Goal: Information Seeking & Learning: Learn about a topic

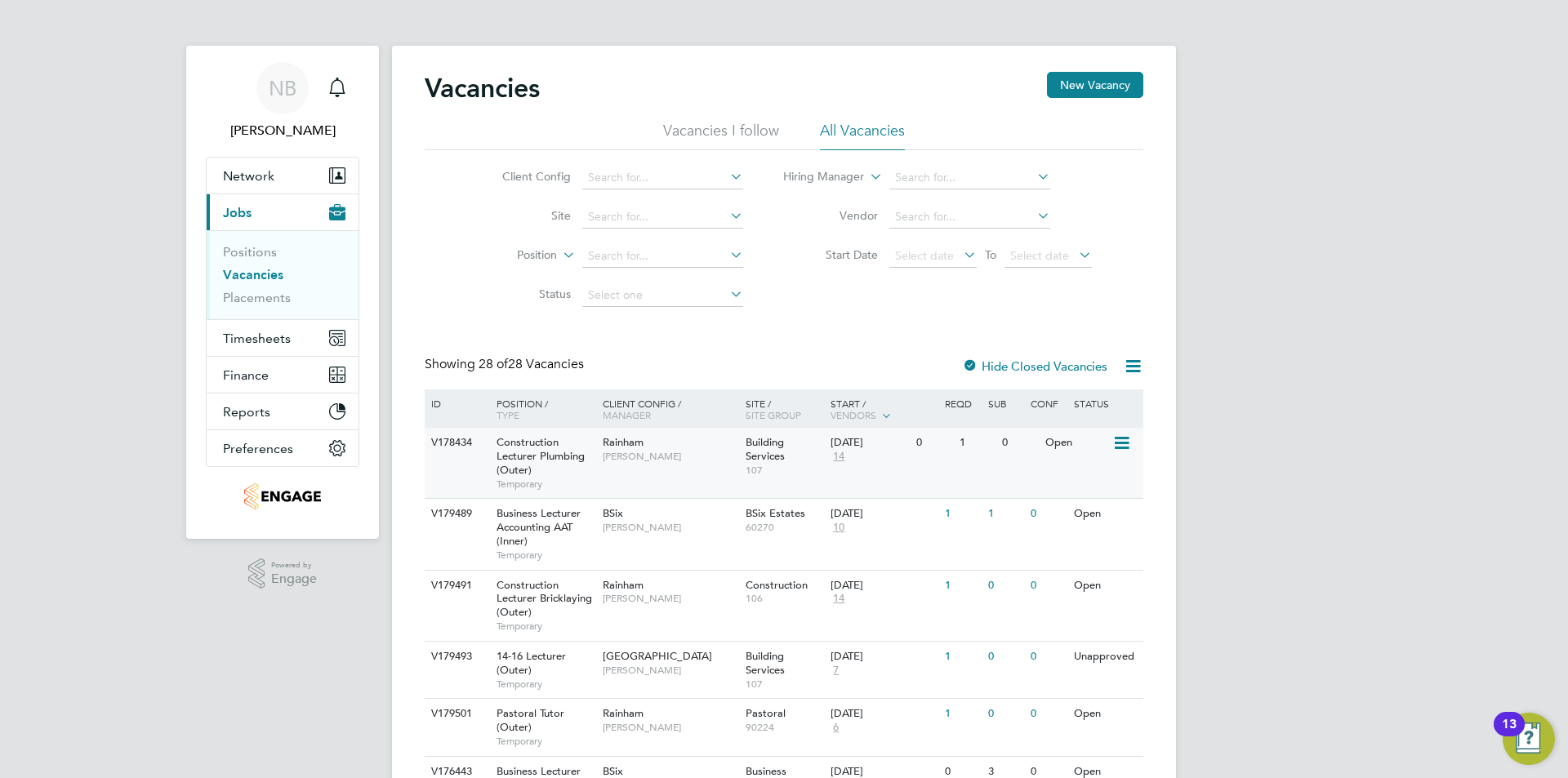
click at [554, 458] on span "Construction Lecturer Plumbing (Outer)" at bounding box center [540, 456] width 88 height 42
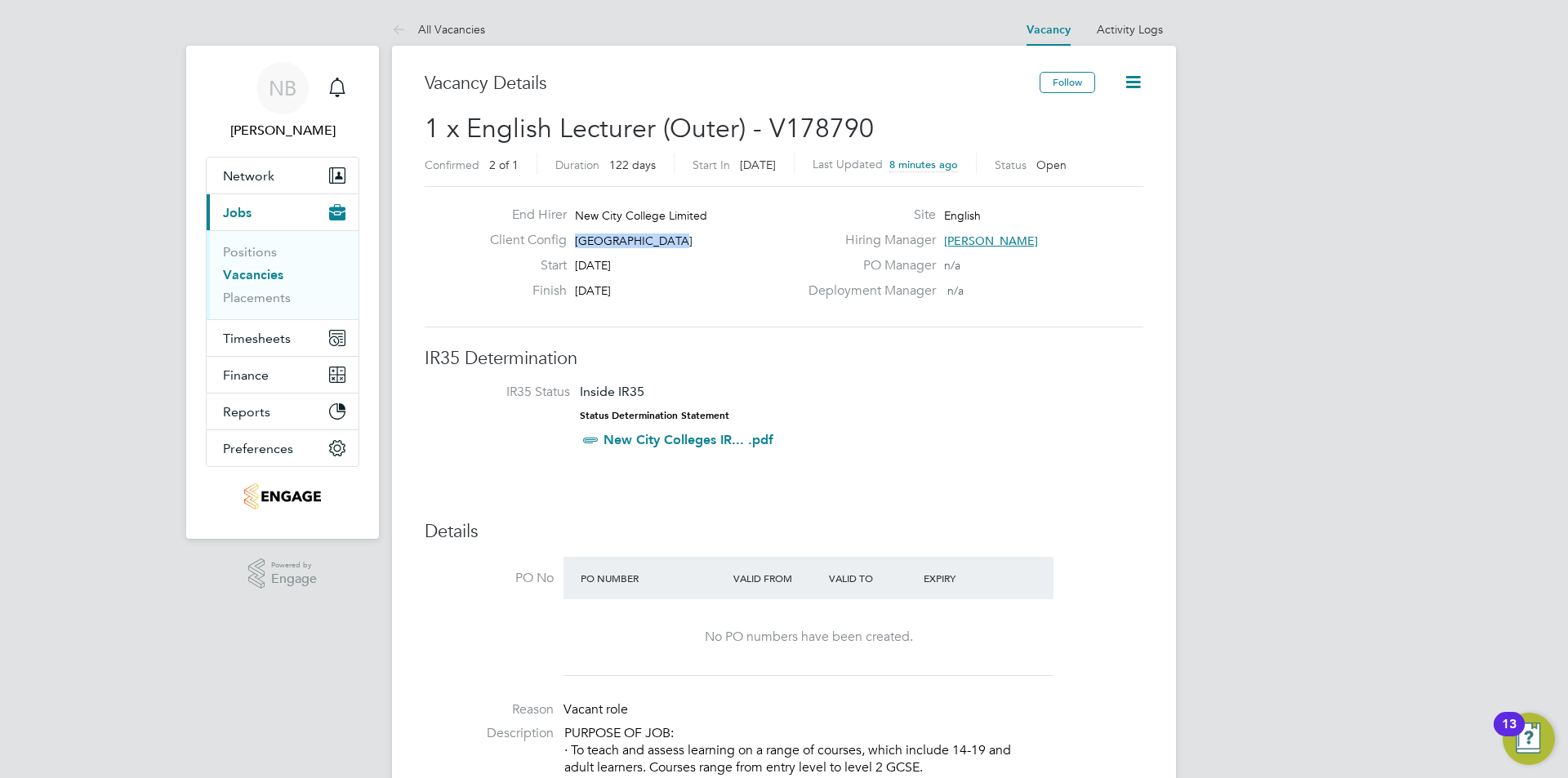
drag, startPoint x: 690, startPoint y: 238, endPoint x: 577, endPoint y: 236, distance: 113.0
click at [577, 236] on div "Client Config [GEOGRAPHIC_DATA]" at bounding box center [637, 245] width 322 height 25
copy span "[GEOGRAPHIC_DATA]"
